Goal: Information Seeking & Learning: Understand process/instructions

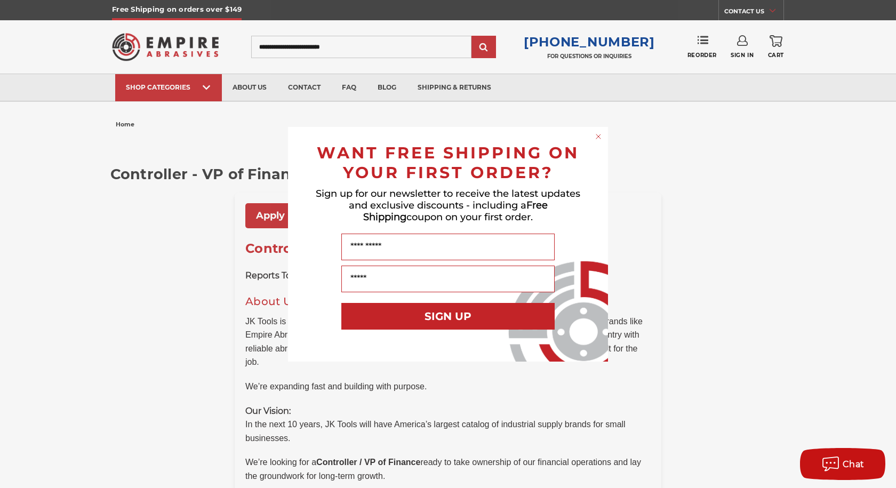
click at [594, 137] on circle "Close dialog" at bounding box center [598, 136] width 10 height 10
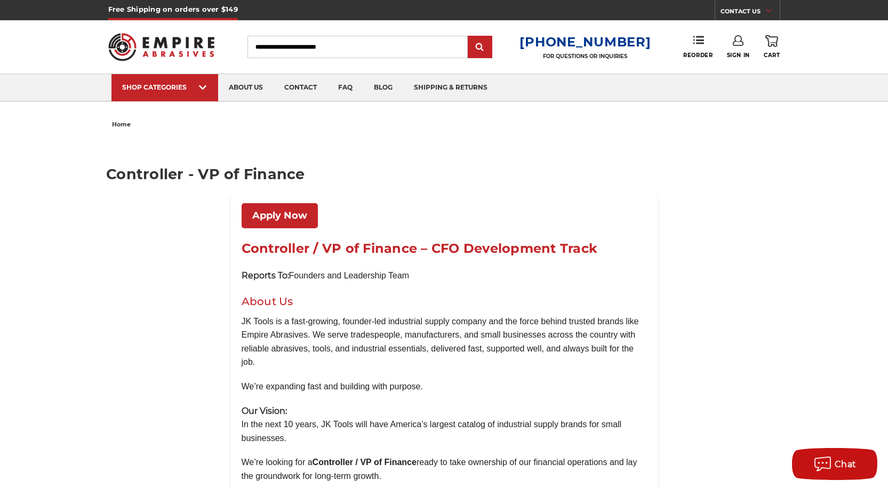
click at [273, 210] on link "Apply Now" at bounding box center [279, 215] width 76 height 25
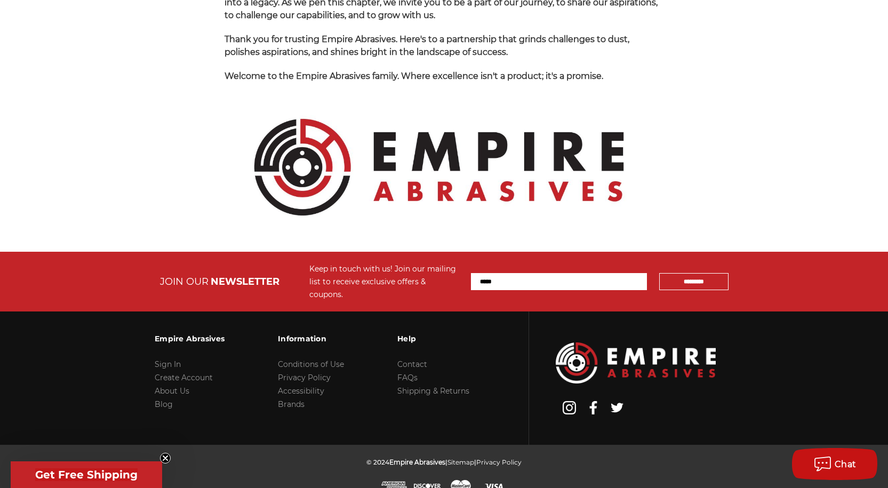
scroll to position [1125, 0]
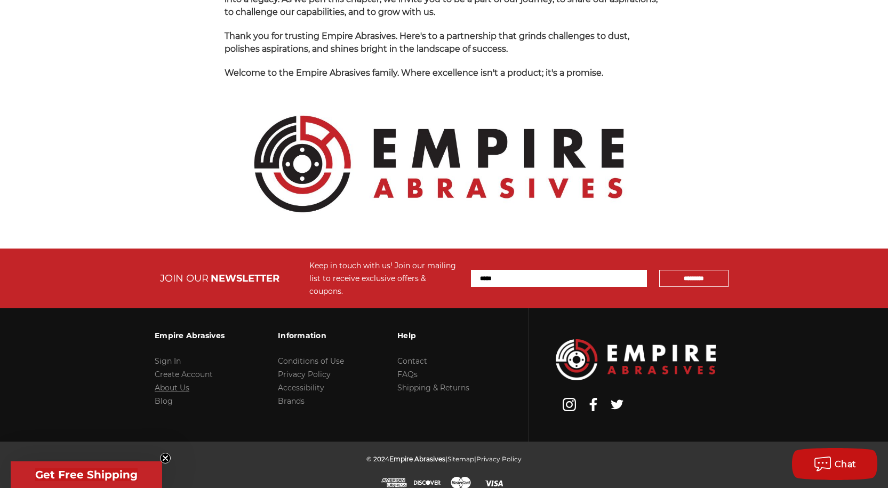
click at [175, 383] on link "About Us" at bounding box center [172, 388] width 35 height 10
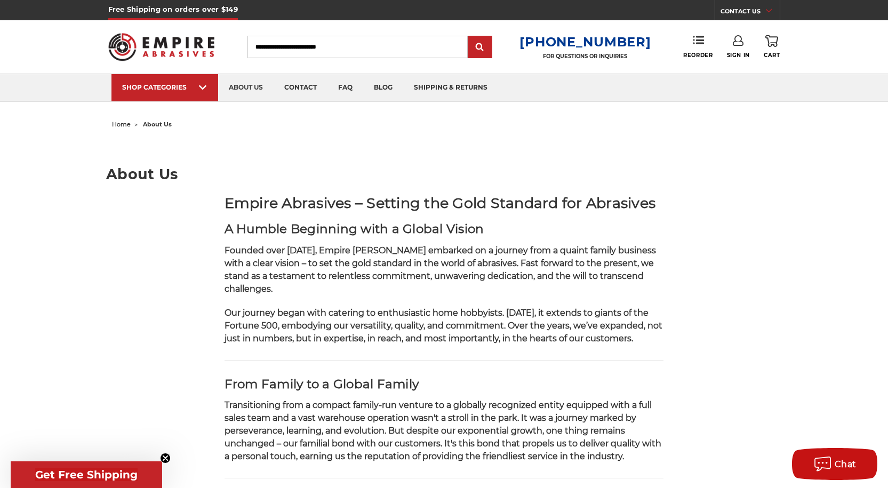
click at [751, 14] on link "CONTACT US" at bounding box center [749, 12] width 59 height 15
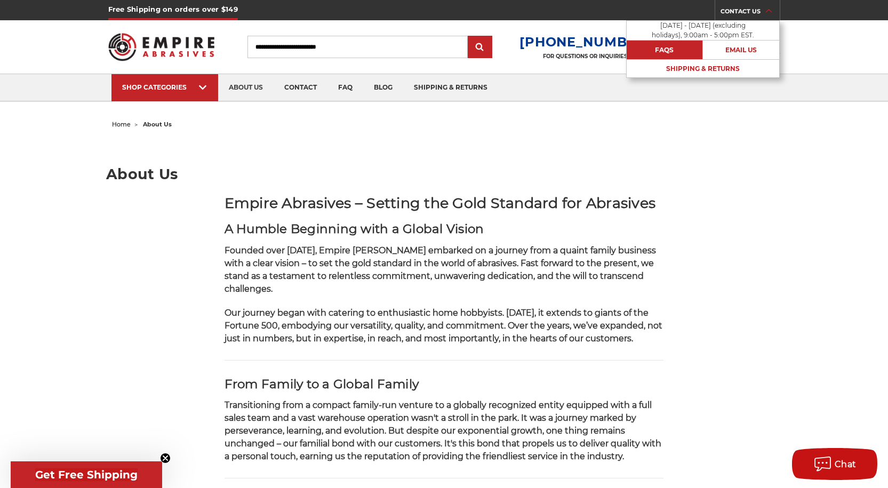
click at [681, 51] on link "FAQs" at bounding box center [664, 50] width 76 height 19
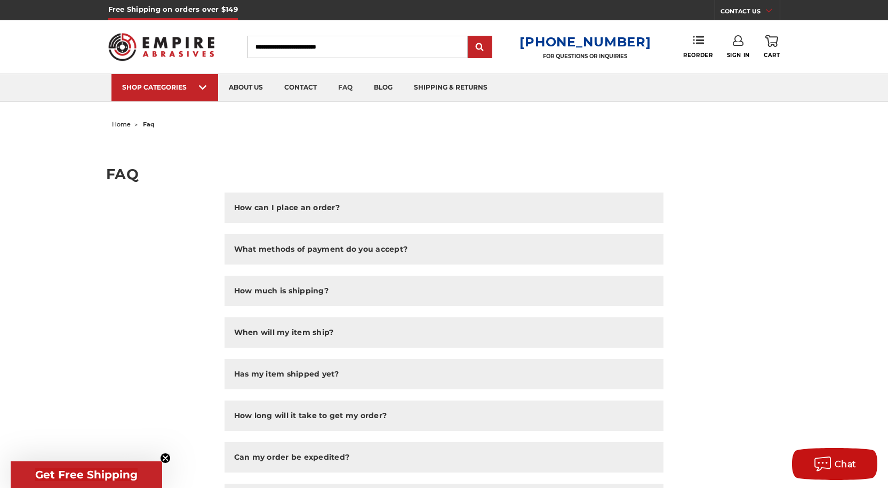
click at [721, 12] on link "CONTACT US" at bounding box center [749, 12] width 59 height 15
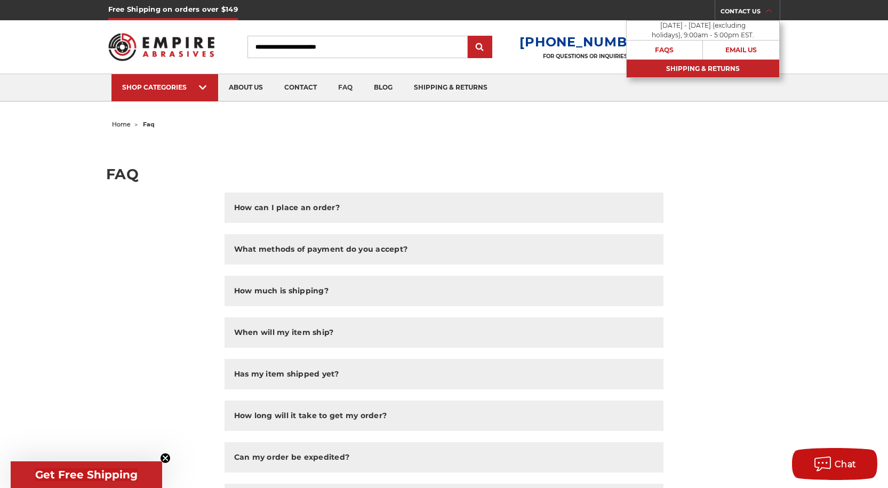
click at [714, 63] on link "Shipping & Returns" at bounding box center [702, 68] width 152 height 19
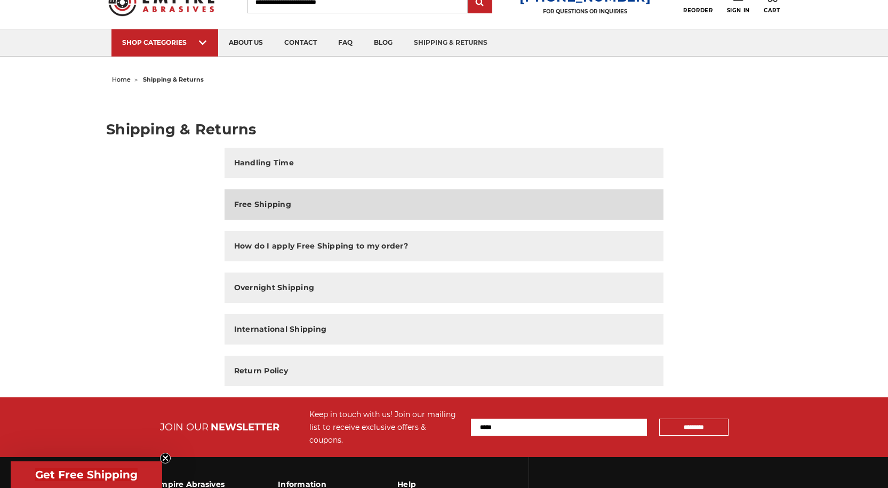
scroll to position [107, 0]
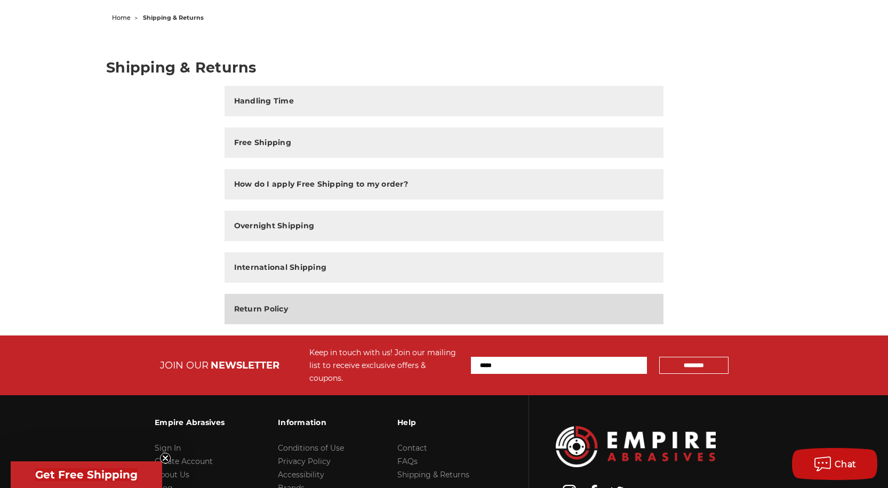
click at [276, 307] on h2 "Return Policy" at bounding box center [261, 308] width 54 height 11
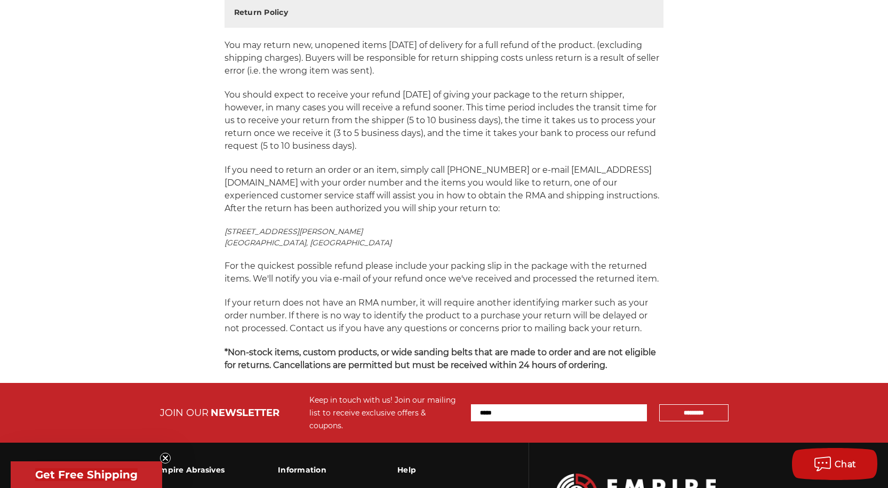
scroll to position [480, 0]
